Goal: Task Accomplishment & Management: Use online tool/utility

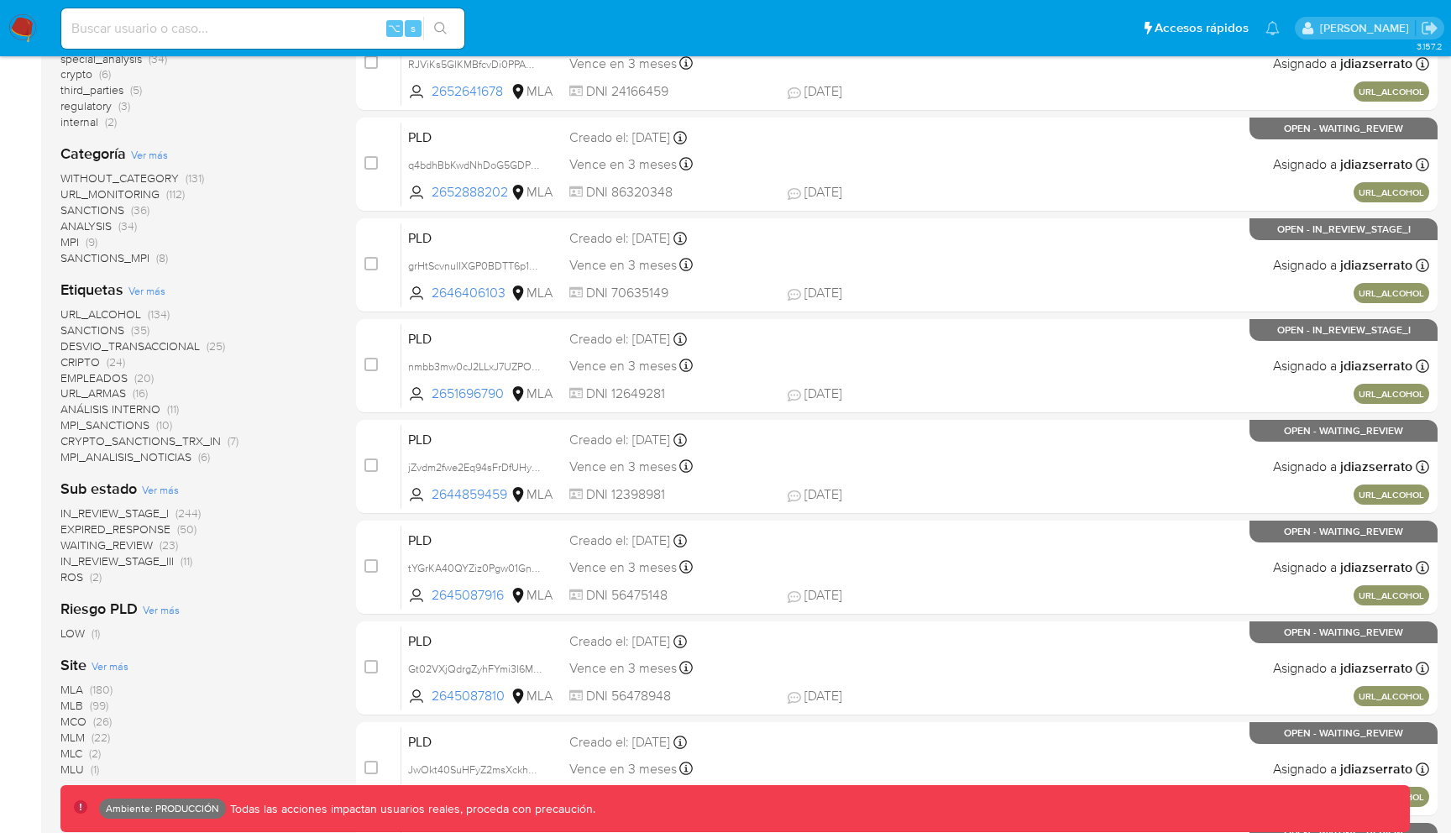
scroll to position [342, 0]
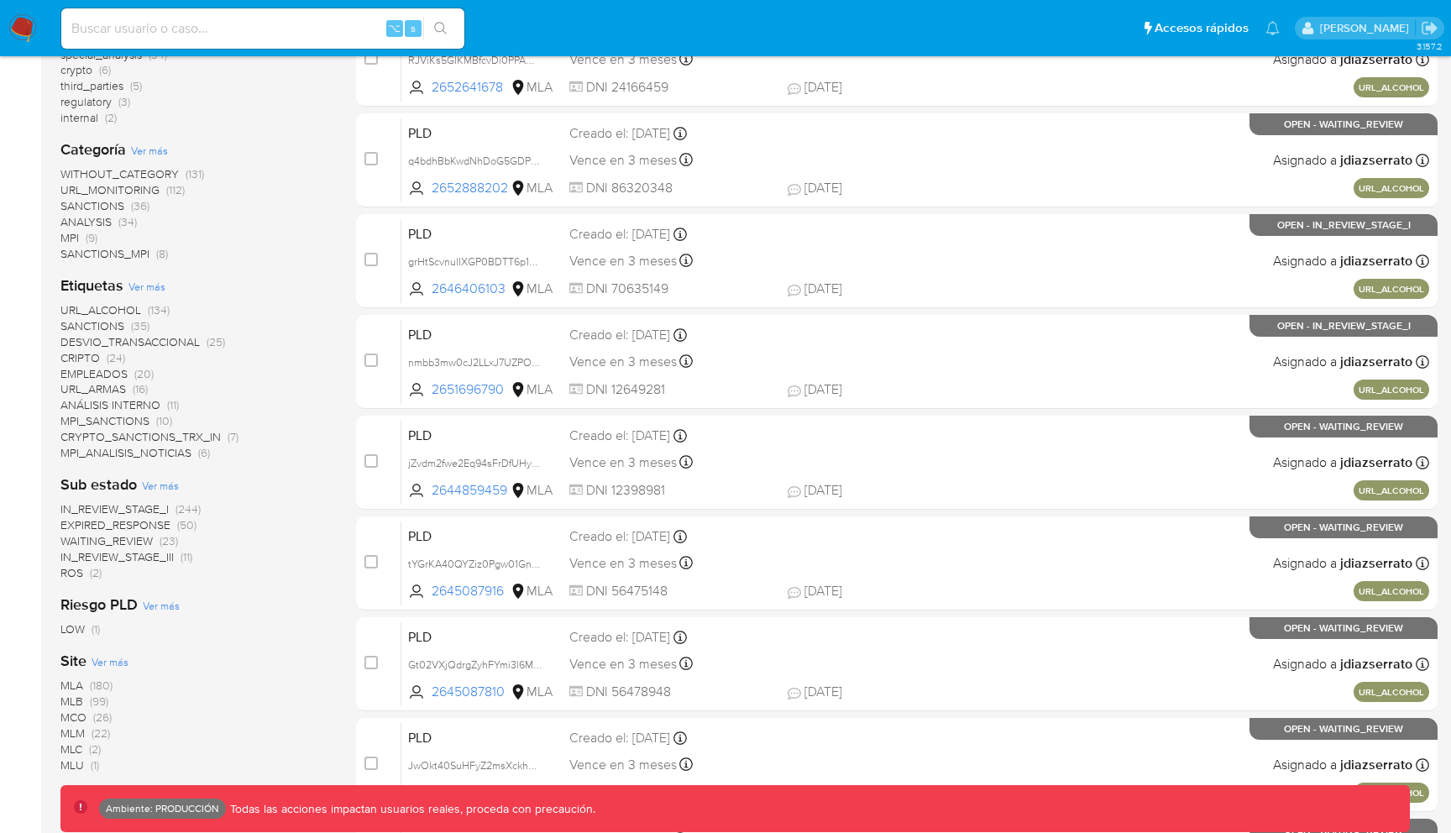
click at [152, 506] on span "IN_REVIEW_STAGE_I" at bounding box center [114, 508] width 108 height 17
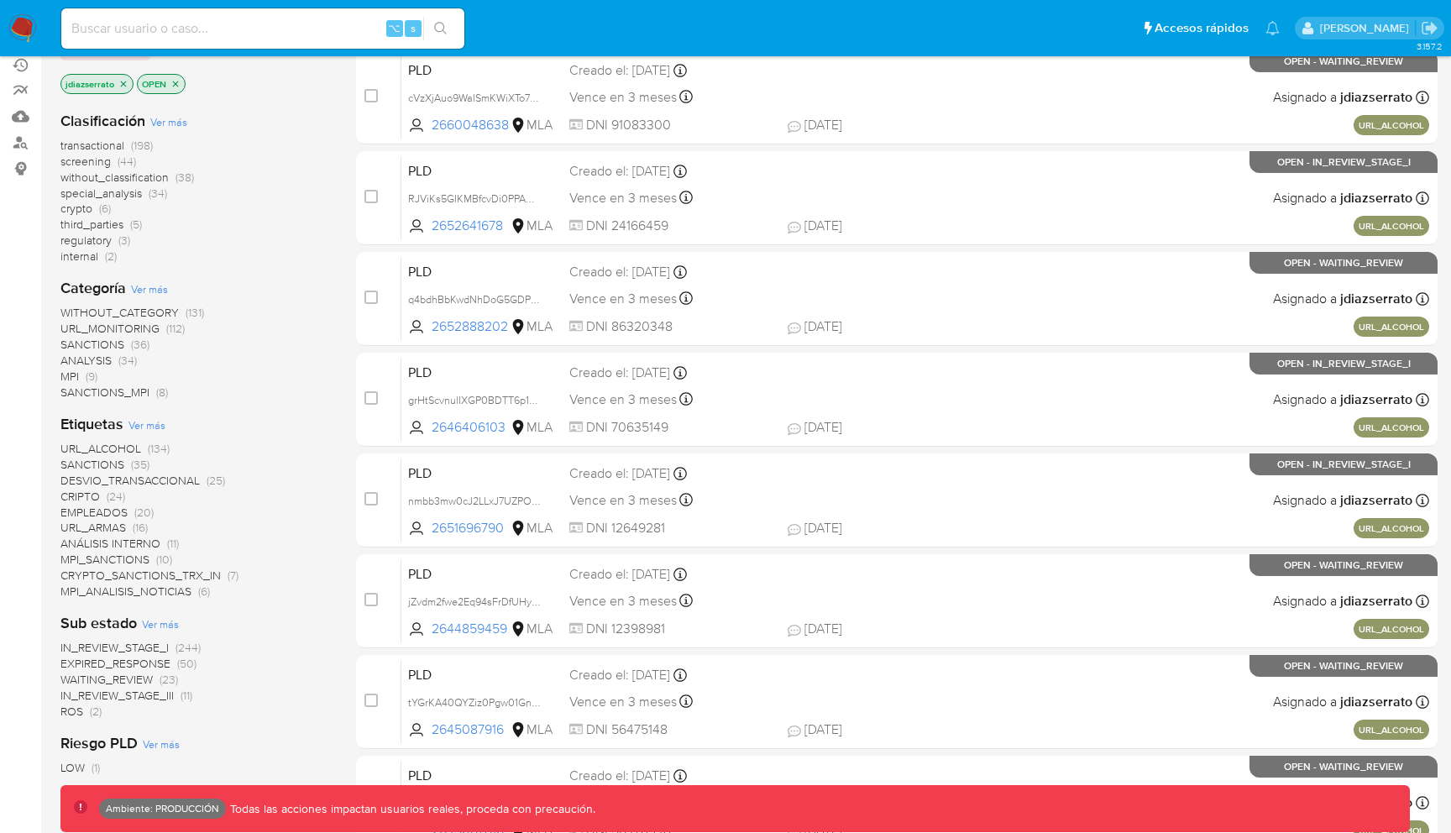
scroll to position [285, 0]
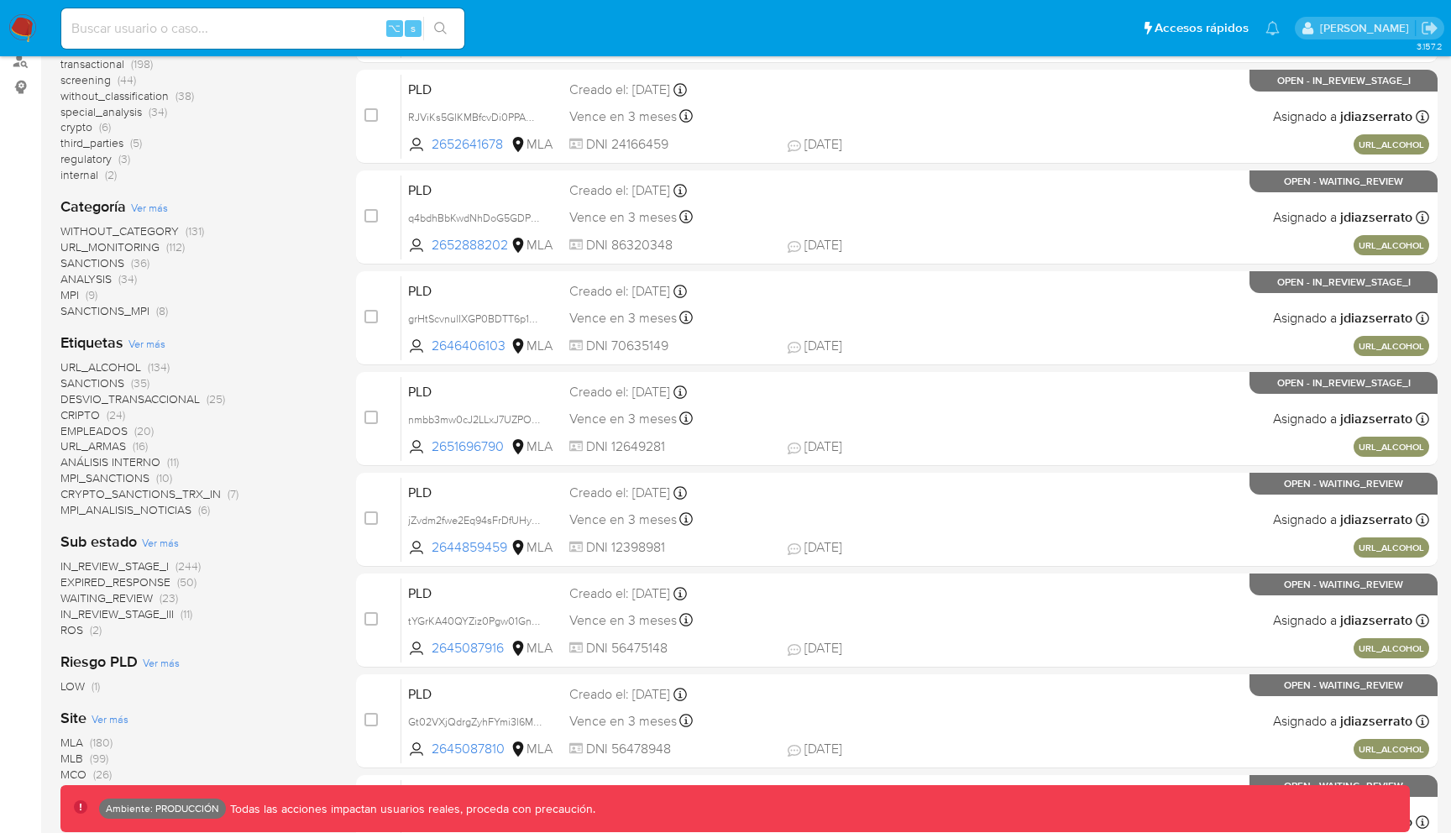
click at [147, 561] on span "IN_REVIEW_STAGE_I" at bounding box center [114, 565] width 108 height 17
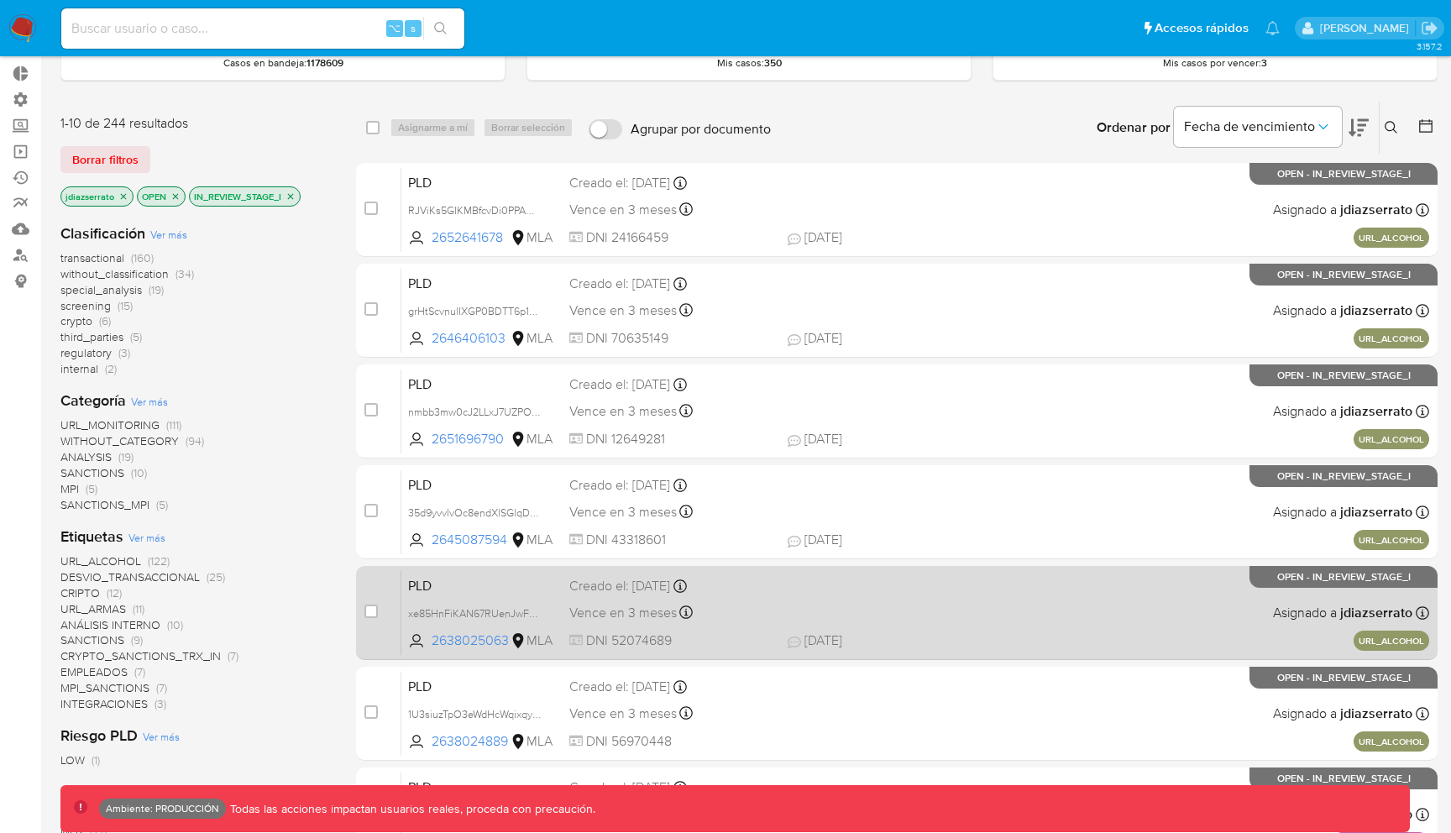
scroll to position [79, 0]
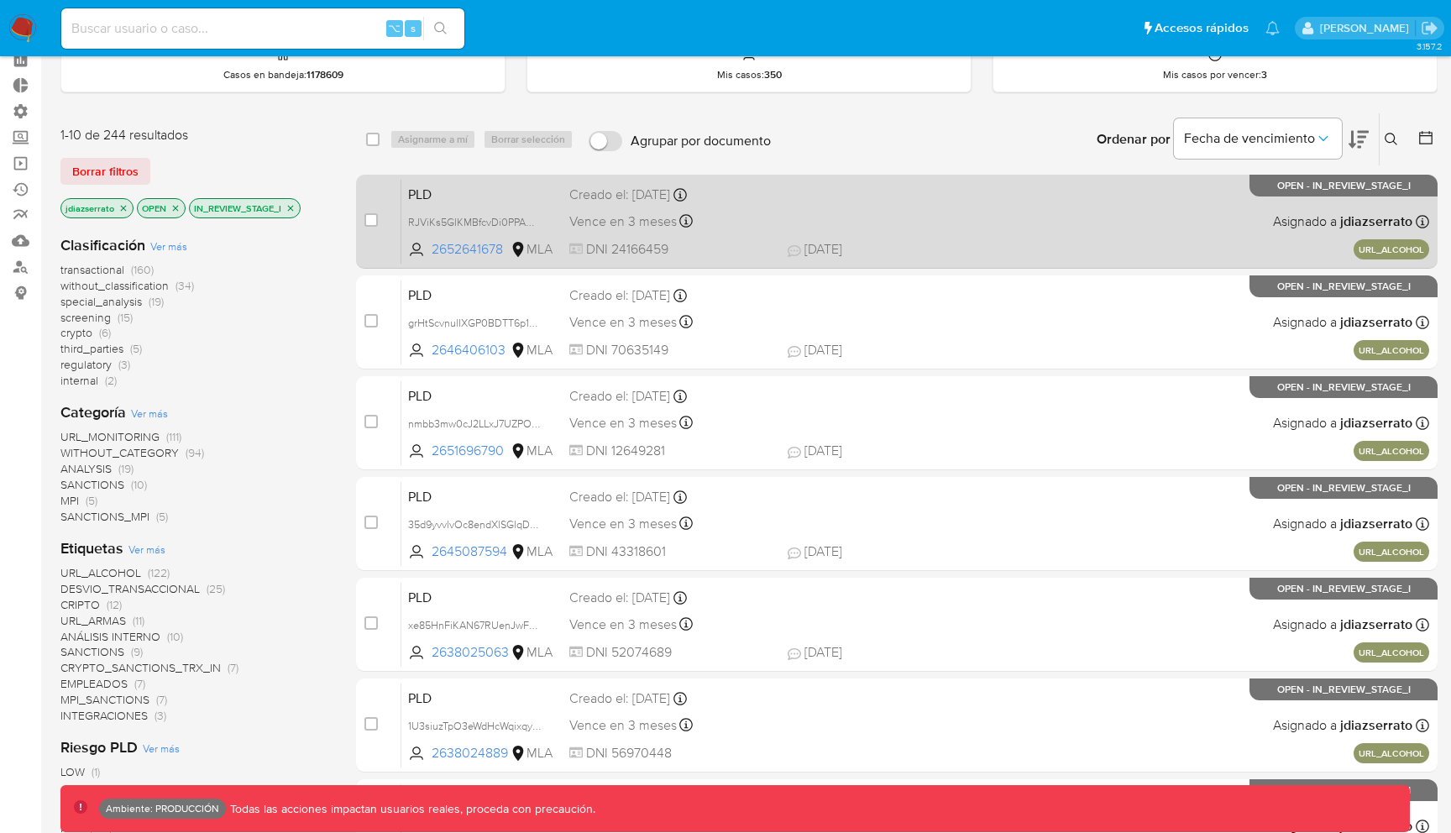
click at [924, 234] on div "PLD RJViKs5GIKMBfcvDi0PPAMJu 2652641678 MLA Creado el: 26/08/2025 Creado el: 26…" at bounding box center [915, 221] width 1028 height 85
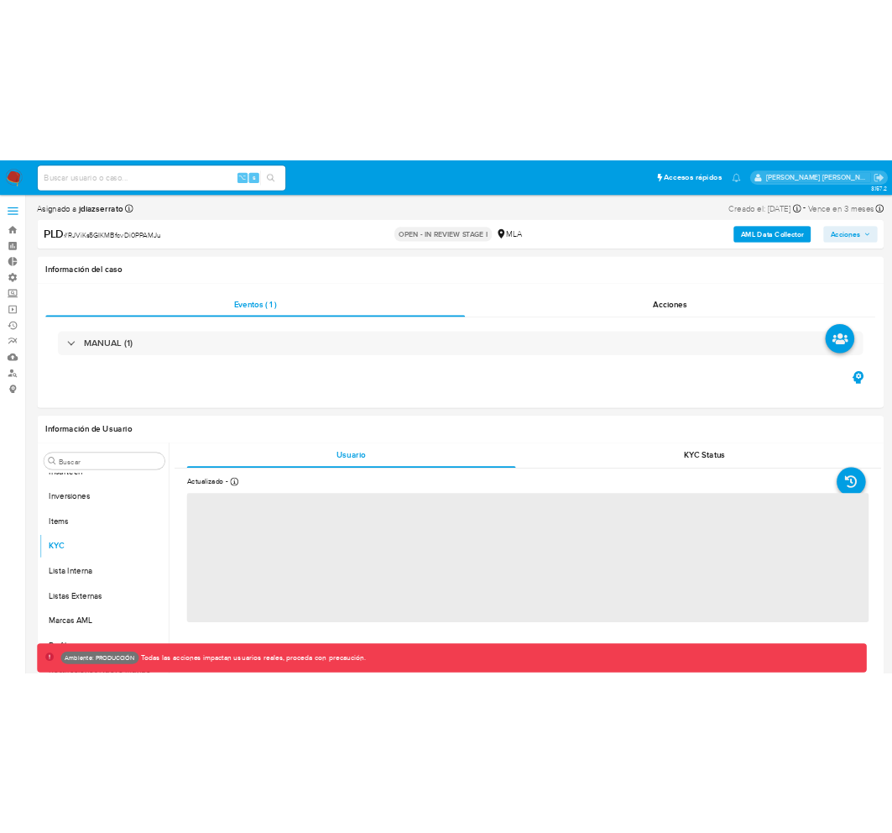
scroll to position [790, 0]
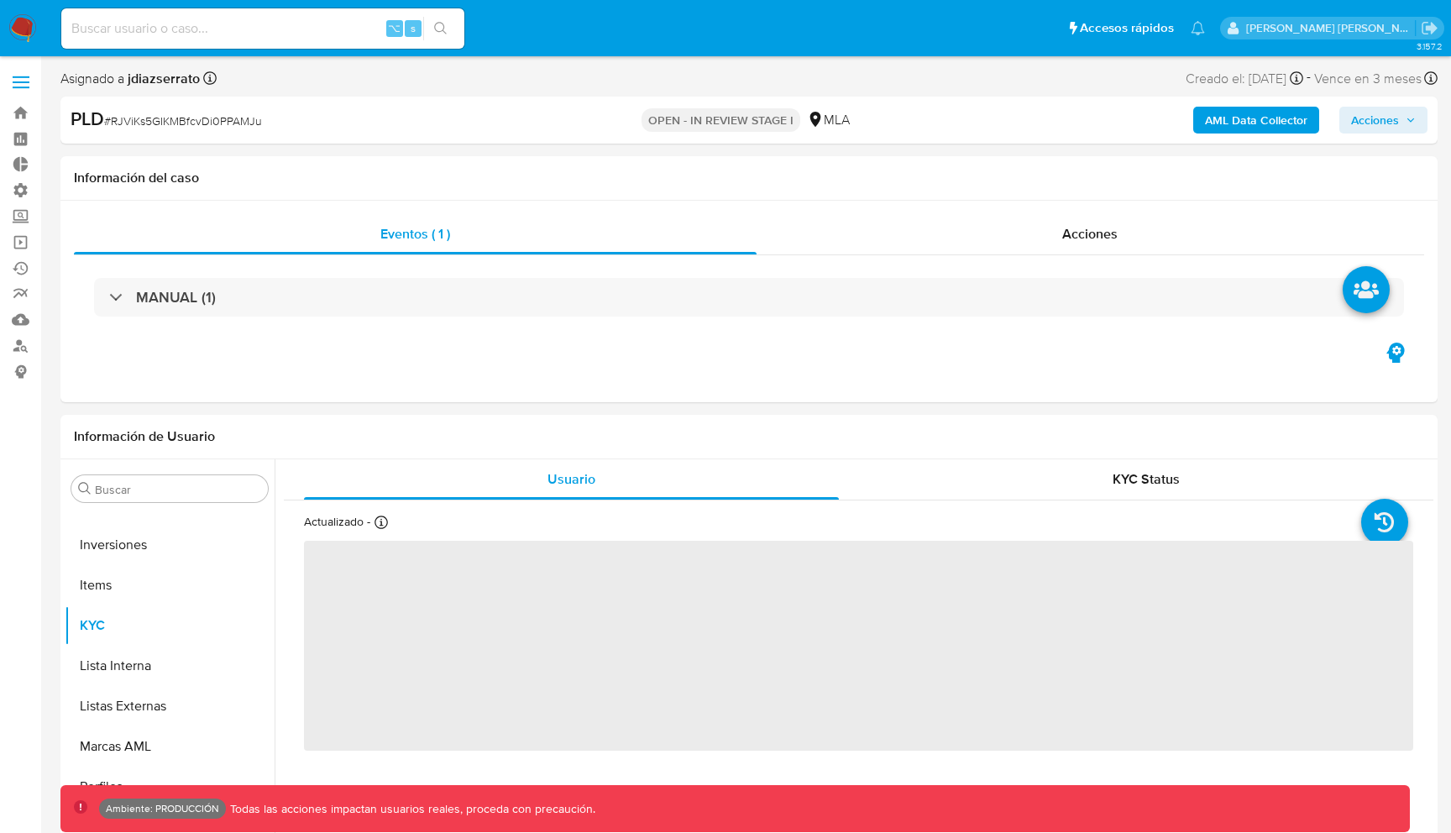
click at [1361, 125] on span "Acciones" at bounding box center [1375, 120] width 48 height 27
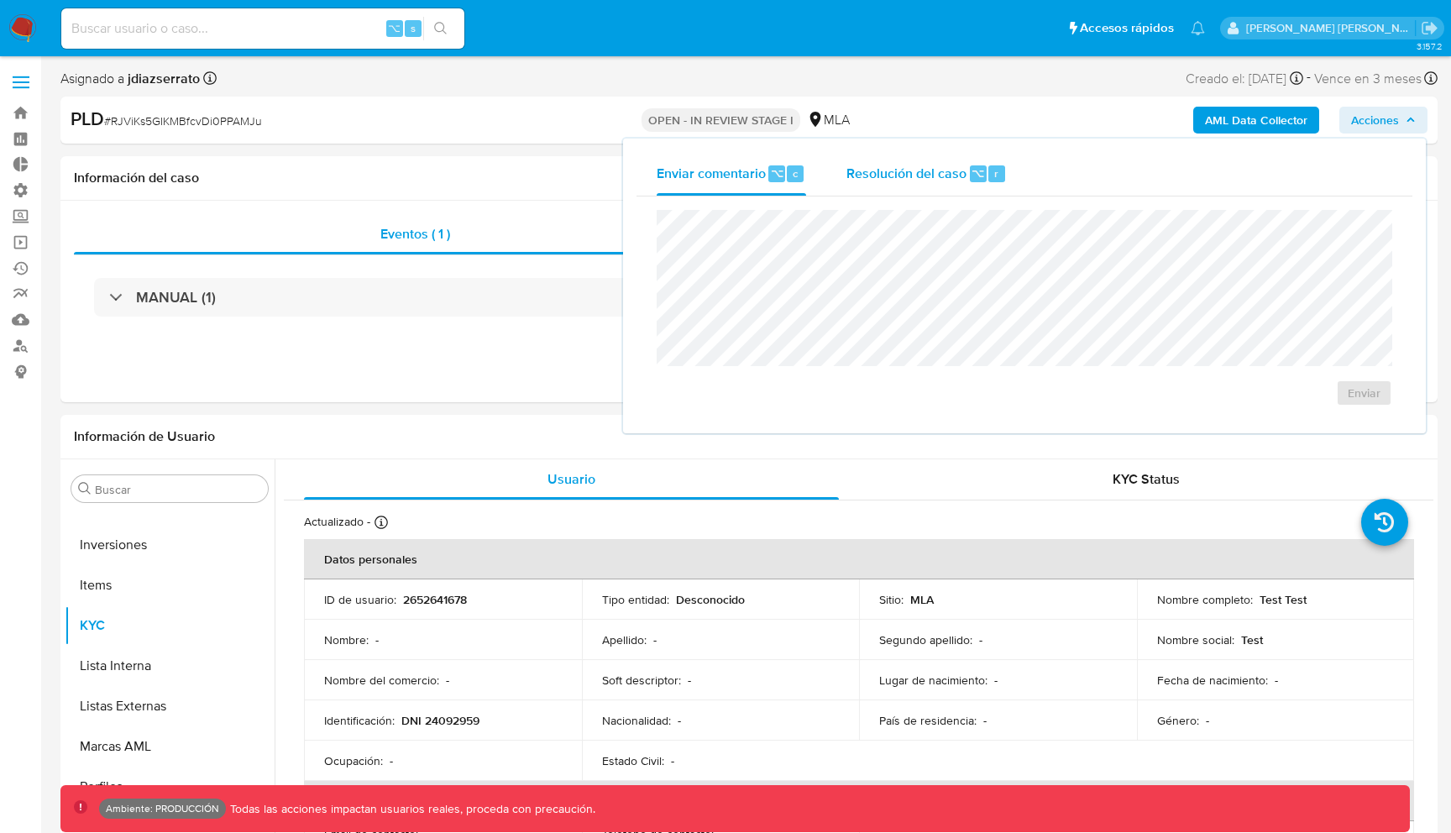
click at [934, 176] on span "Resolución del caso" at bounding box center [906, 172] width 120 height 19
select select "10"
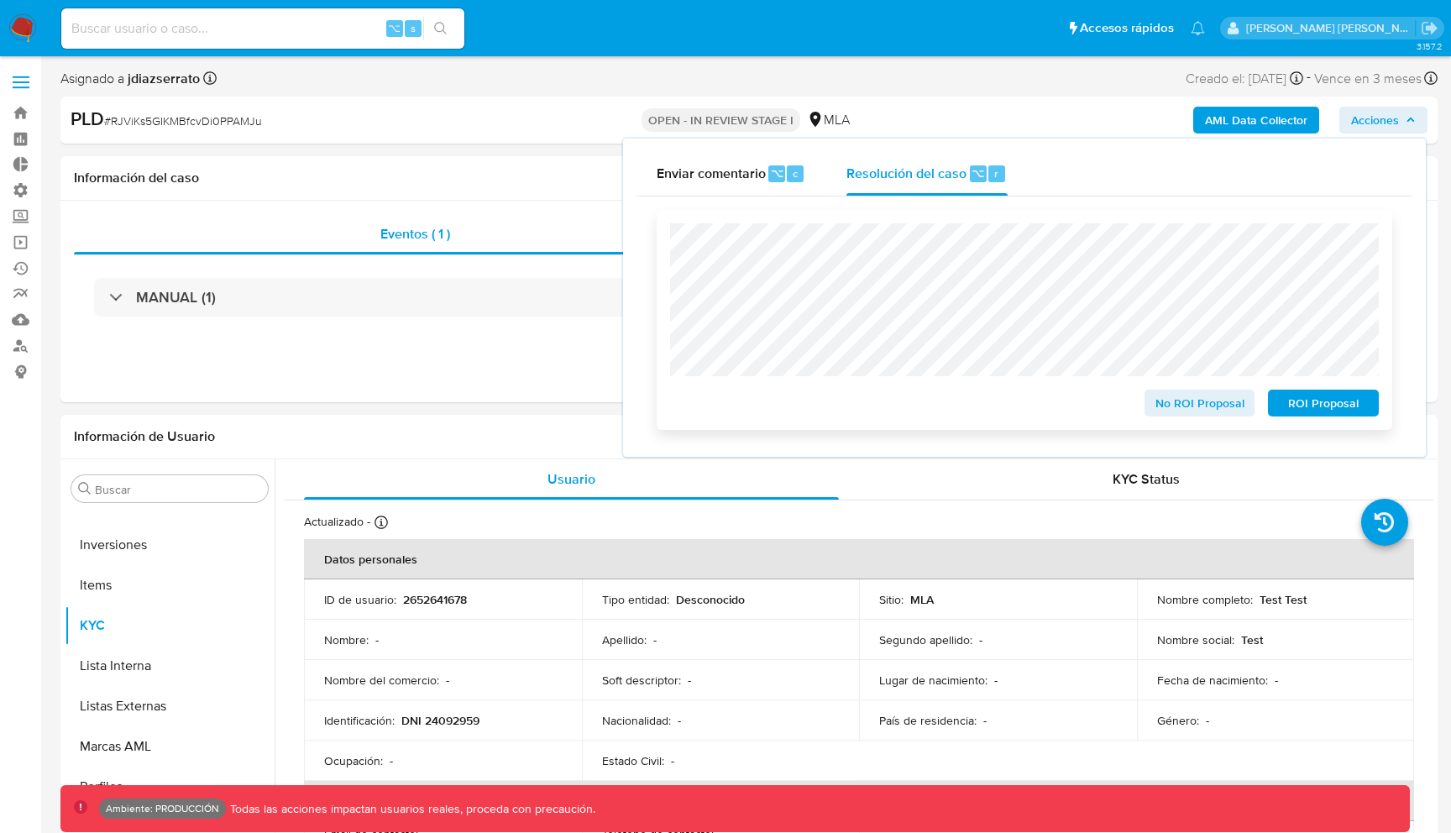
click at [1330, 407] on span "ROI Proposal" at bounding box center [1323, 403] width 87 height 24
click at [1269, 395] on button "ROI Proposal" at bounding box center [1323, 403] width 111 height 27
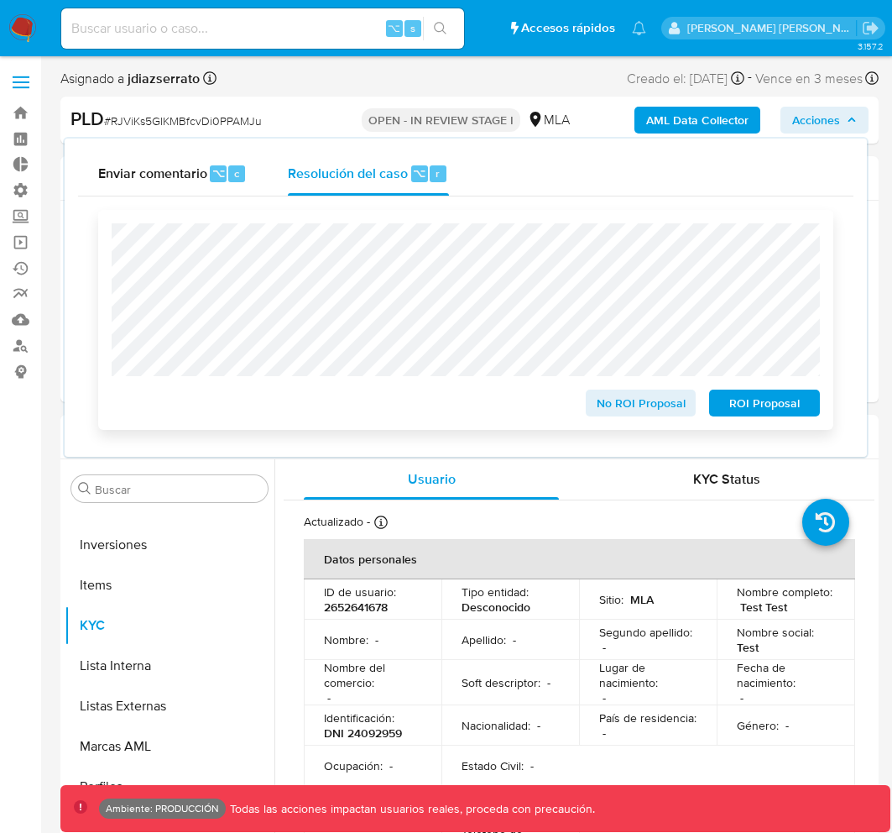
click at [762, 404] on span "ROI Proposal" at bounding box center [764, 403] width 87 height 24
click at [191, 128] on span "# RJViKs5GIKMBfcvDi0PPAMJu" at bounding box center [183, 121] width 158 height 17
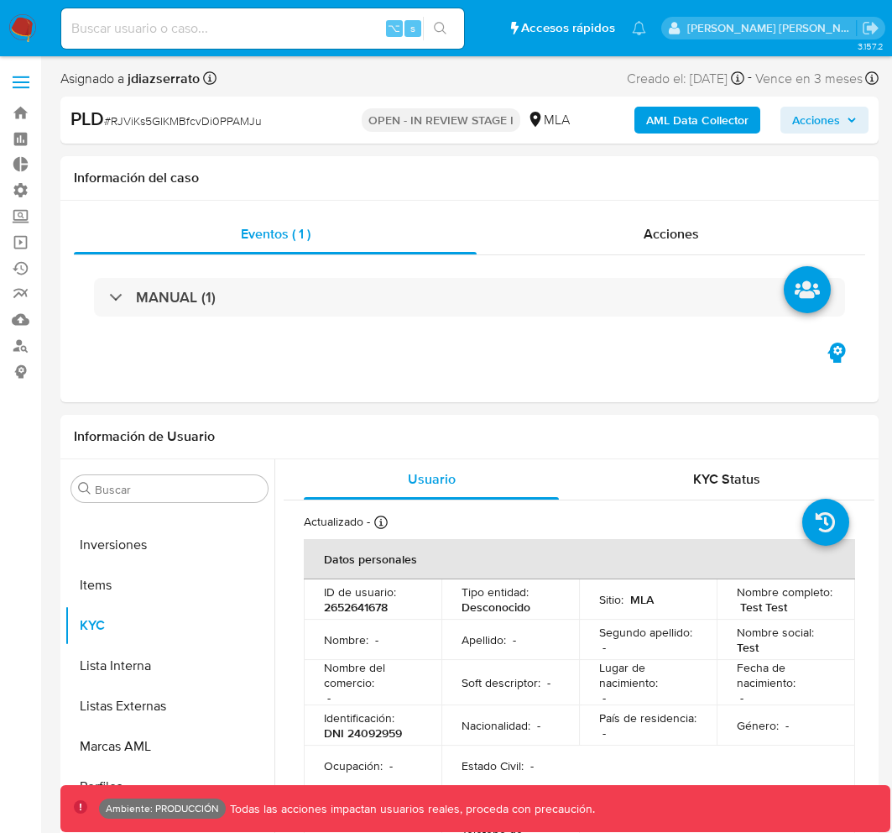
click at [191, 128] on span "# RJViKs5GIKMBfcvDi0PPAMJu" at bounding box center [183, 121] width 158 height 17
copy span "RJViKs5GIKMBfcvDi0PPAMJu"
